Goal: Task Accomplishment & Management: Use online tool/utility

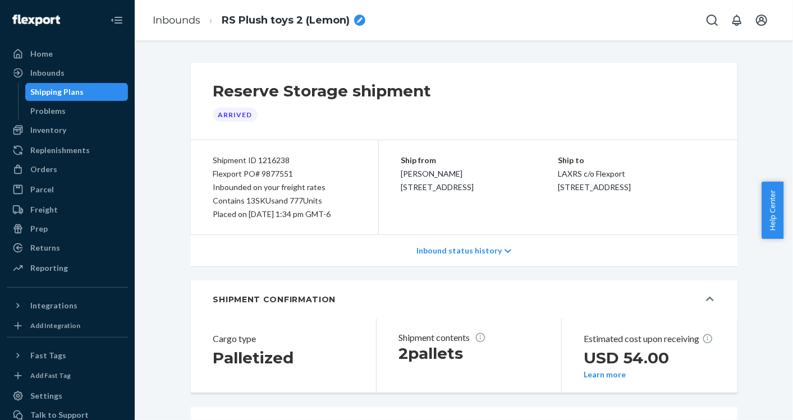
scroll to position [2, 0]
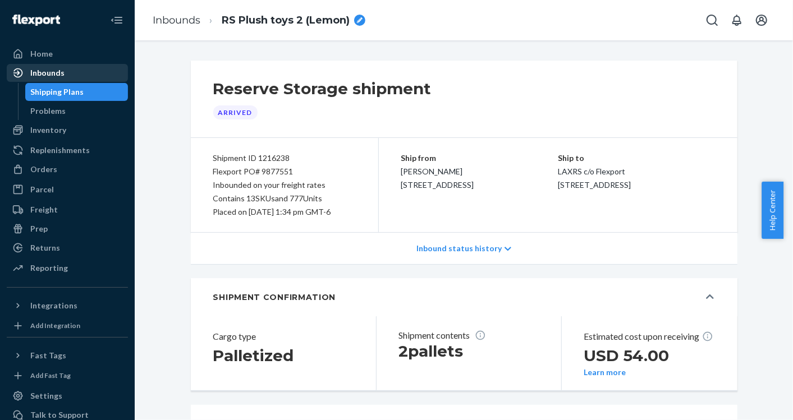
click at [57, 73] on div "Inbounds" at bounding box center [47, 72] width 34 height 11
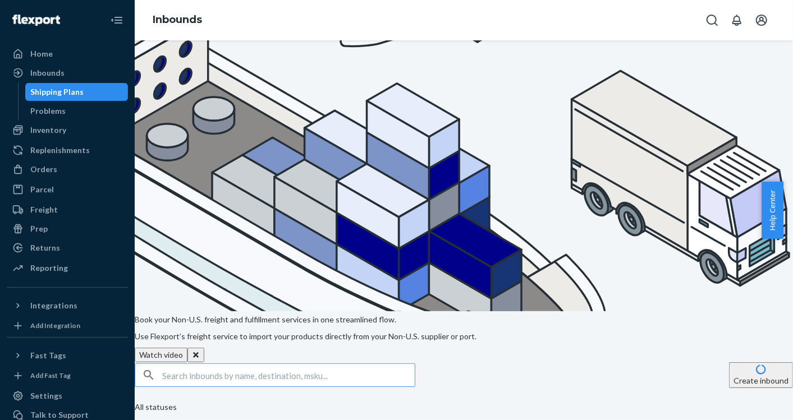
scroll to position [202, 0]
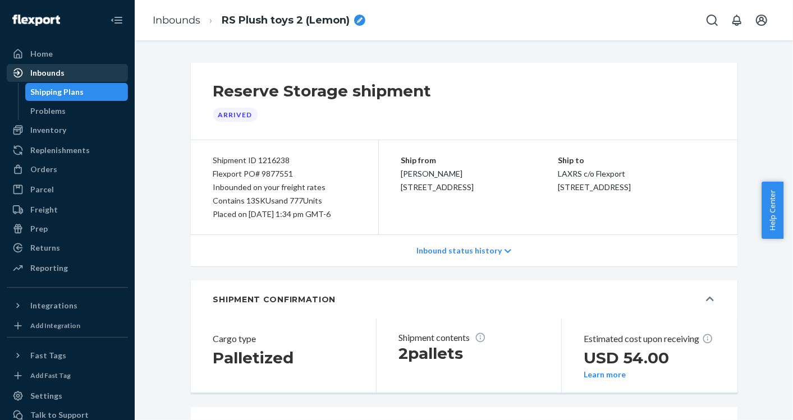
click at [49, 71] on div "Inbounds" at bounding box center [47, 72] width 34 height 11
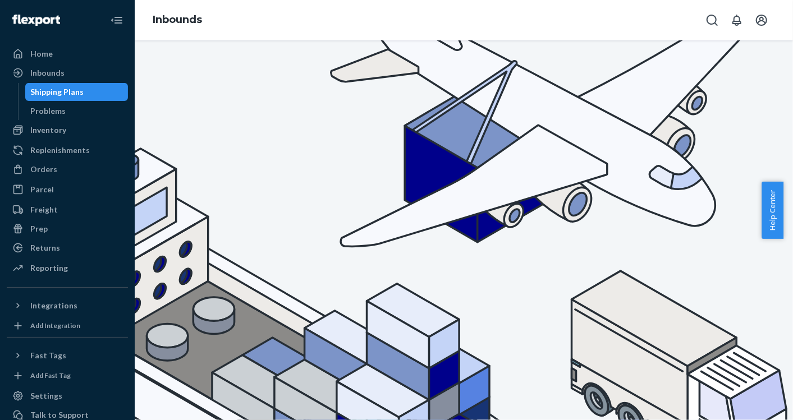
click at [53, 75] on div "Inbounds" at bounding box center [47, 72] width 34 height 11
